Goal: Find specific page/section: Find specific page/section

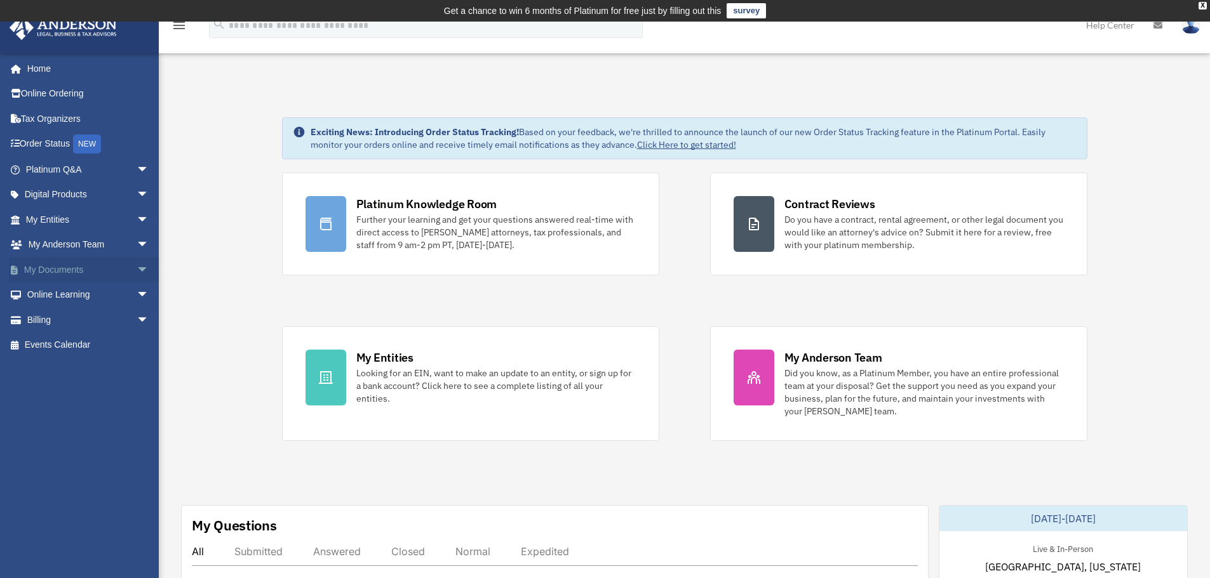
click at [137, 272] on span "arrow_drop_down" at bounding box center [149, 270] width 25 height 26
click at [57, 293] on link "Box" at bounding box center [93, 295] width 150 height 25
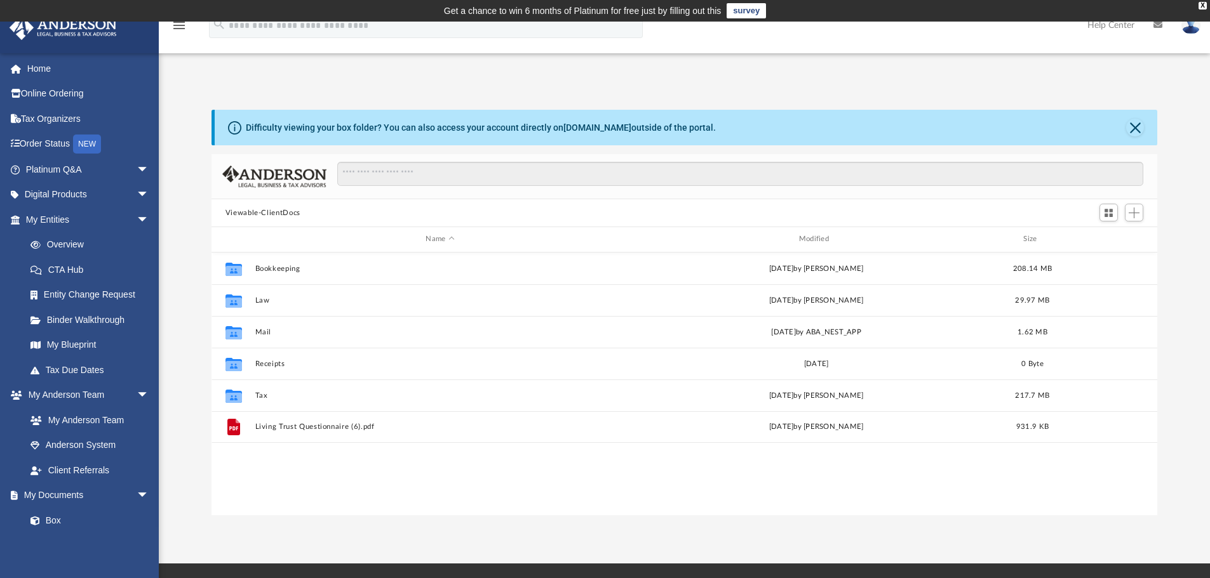
scroll to position [279, 936]
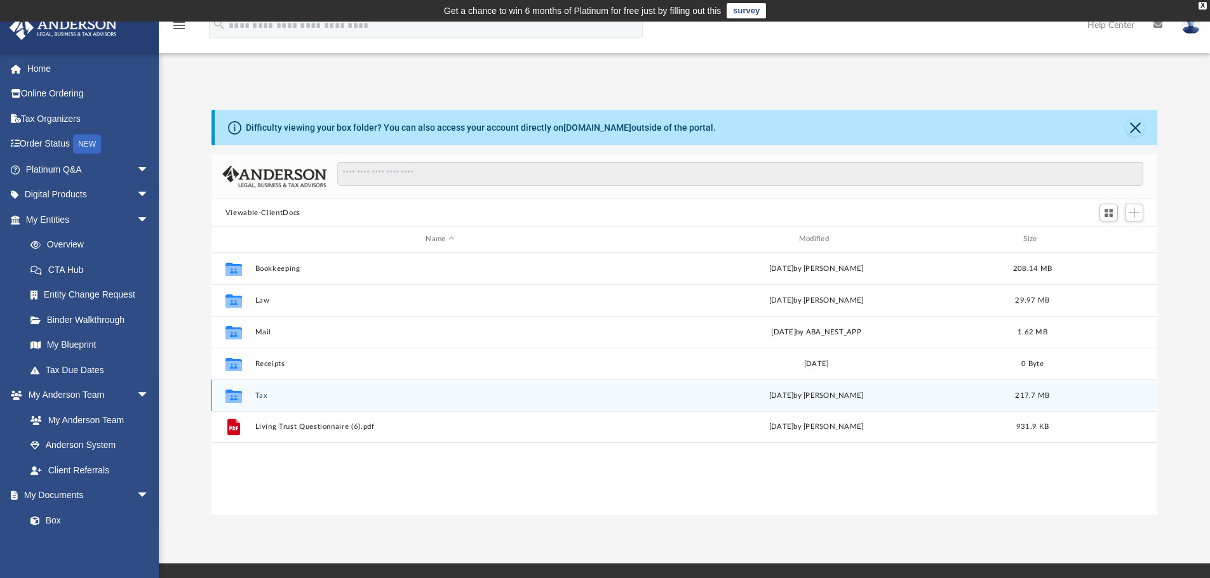
click at [261, 397] on button "Tax" at bounding box center [440, 396] width 370 height 8
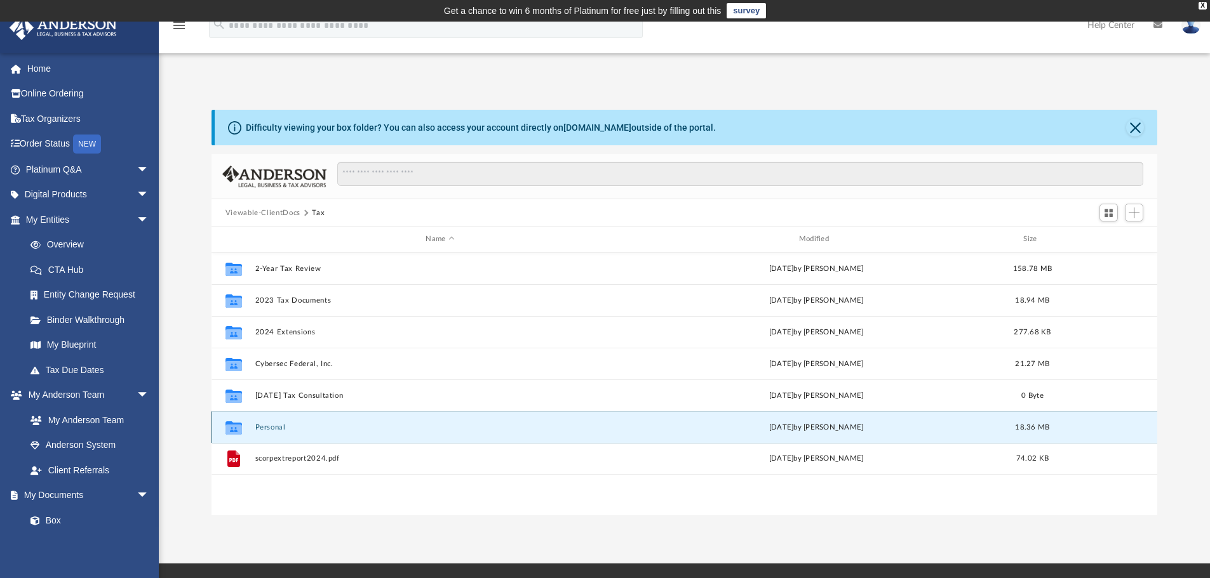
click at [271, 429] on button "Personal" at bounding box center [440, 427] width 370 height 8
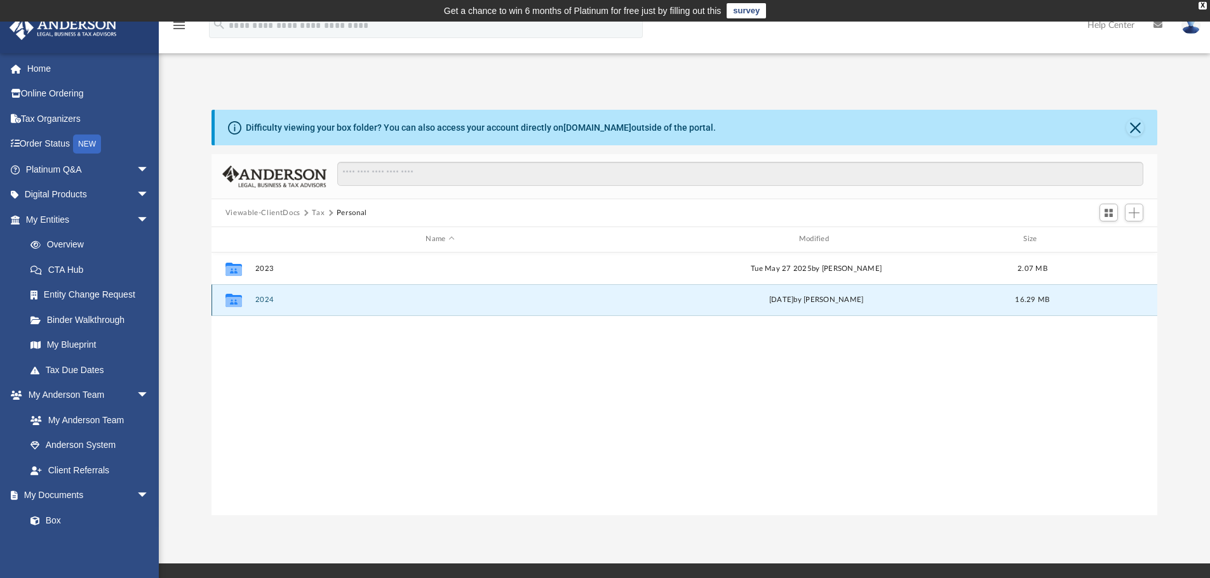
click at [270, 302] on button "2024" at bounding box center [440, 300] width 370 height 8
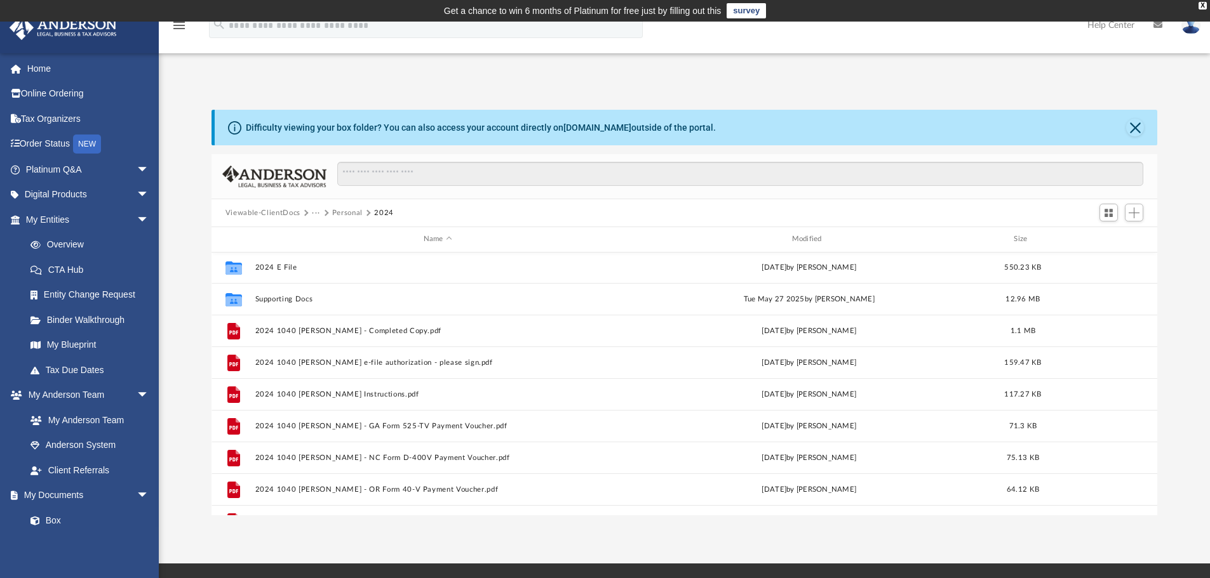
scroll to position [0, 0]
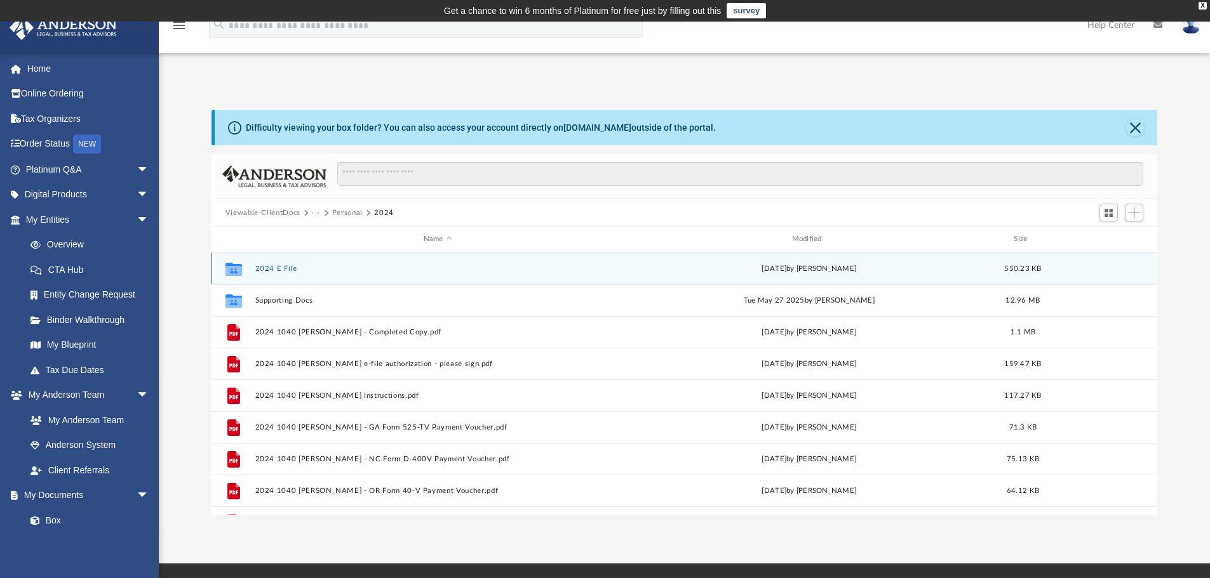
click at [276, 263] on div "Collaborated Folder 2024 E File Tue Sep 16 2025 by Fernando Machado 550.23 KB" at bounding box center [684, 269] width 946 height 32
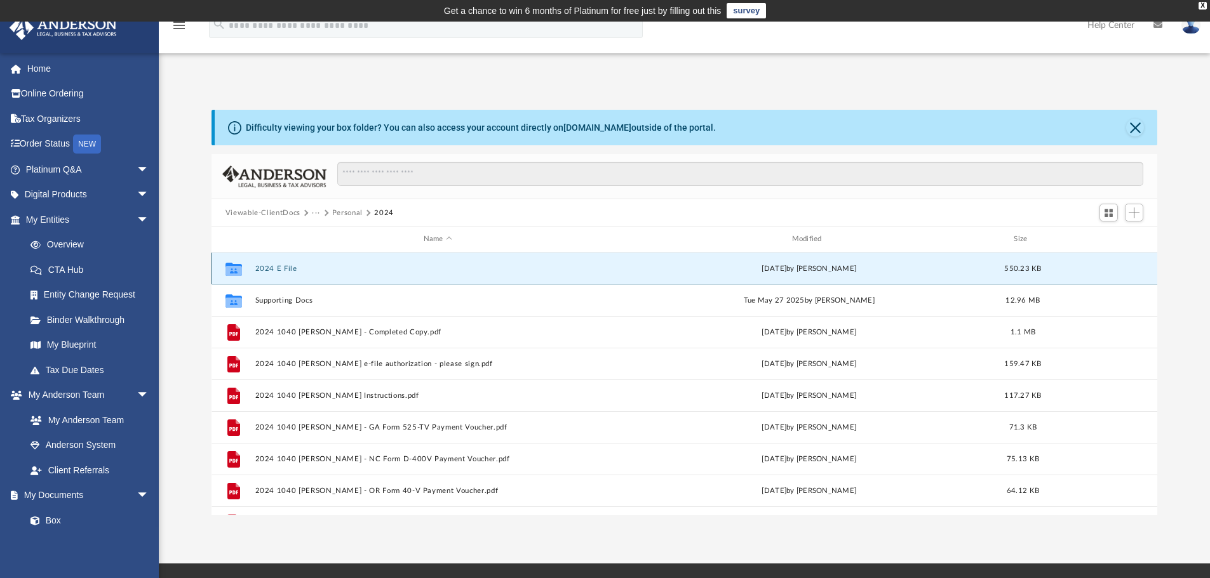
click at [272, 270] on button "2024 E File" at bounding box center [438, 269] width 366 height 8
